Goal: Task Accomplishment & Management: Complete application form

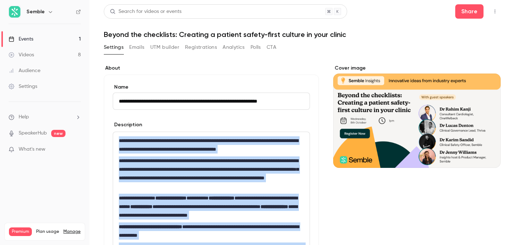
scroll to position [448, 0]
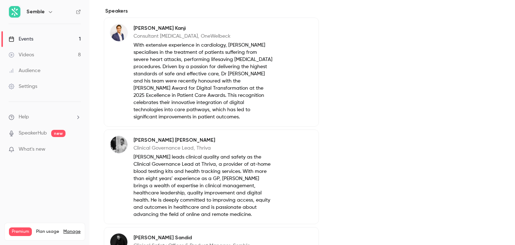
click at [38, 42] on link "Events 1" at bounding box center [44, 39] width 89 height 16
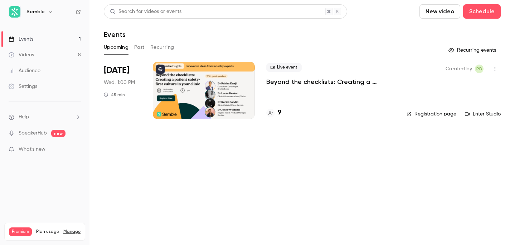
click at [445, 11] on button "New video" at bounding box center [440, 11] width 41 height 14
click at [480, 12] on div at bounding box center [257, 122] width 515 height 245
click at [477, 11] on button "Schedule" at bounding box center [482, 11] width 38 height 14
click at [463, 30] on div "One time event" at bounding box center [467, 31] width 54 height 7
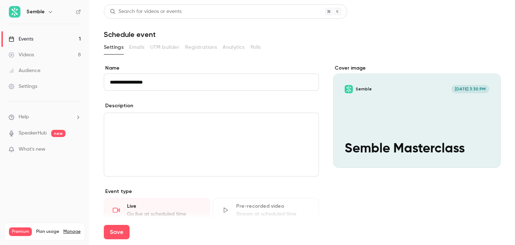
type input "**********"
